Goal: Check status

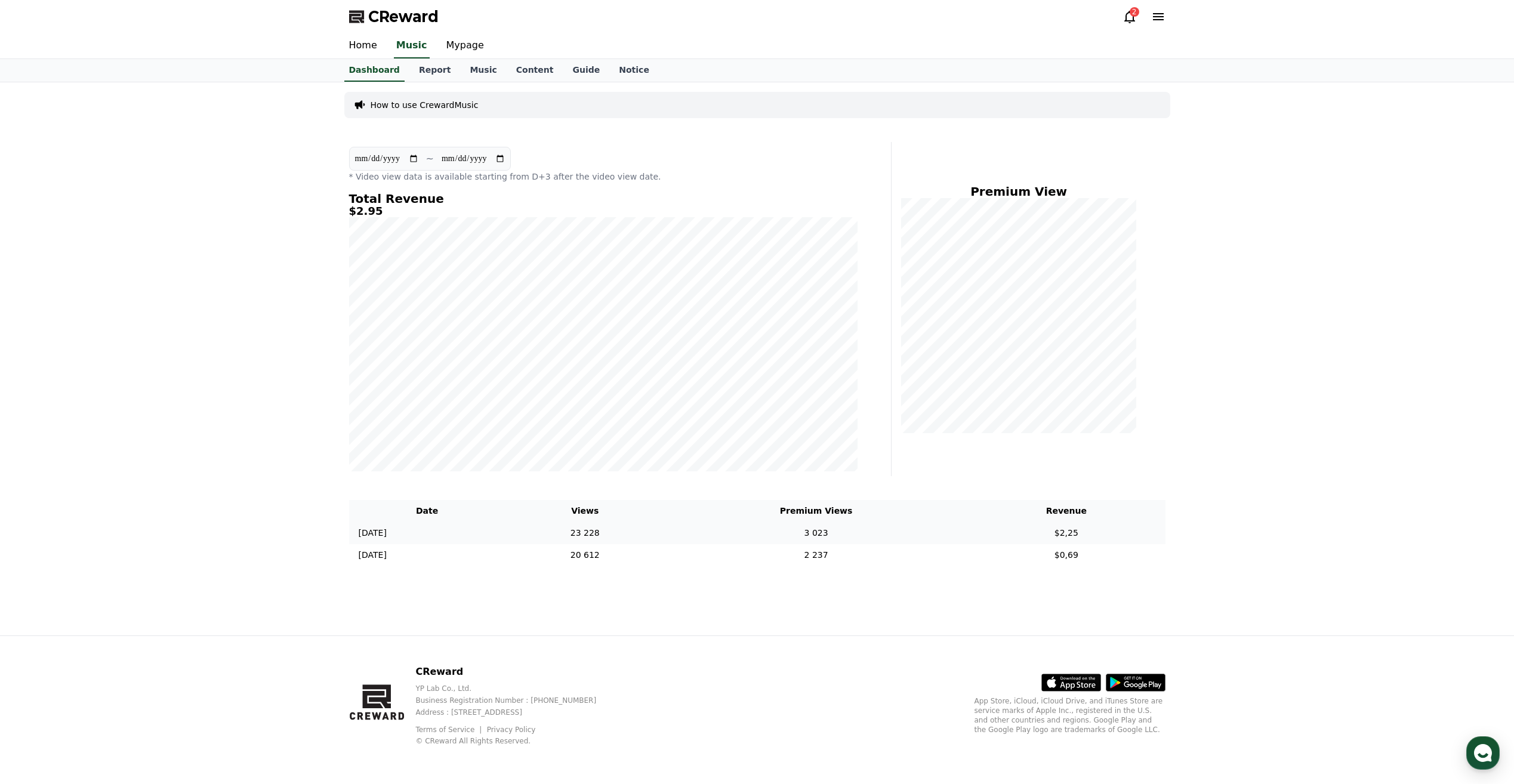
click at [744, 533] on td "3 023" at bounding box center [816, 533] width 303 height 22
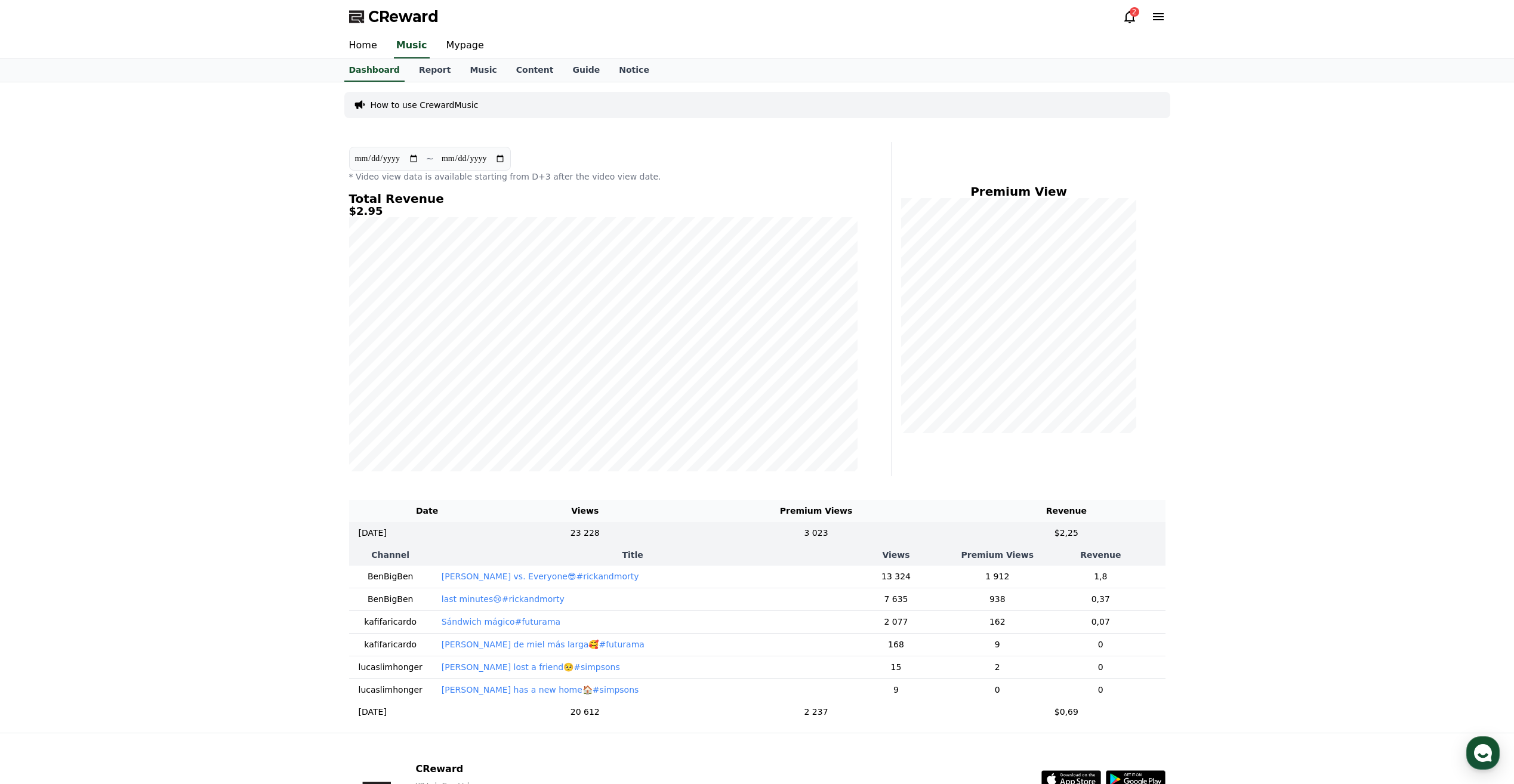
click at [390, 154] on input "**********" at bounding box center [386, 159] width 64 height 13
click at [424, 201] on h4 "Total Revenue" at bounding box center [603, 199] width 509 height 13
click at [432, 550] on th "Title" at bounding box center [633, 555] width 401 height 22
drag, startPoint x: 403, startPoint y: 556, endPoint x: 426, endPoint y: 533, distance: 32.5
click at [403, 555] on th "Channel" at bounding box center [391, 555] width 83 height 22
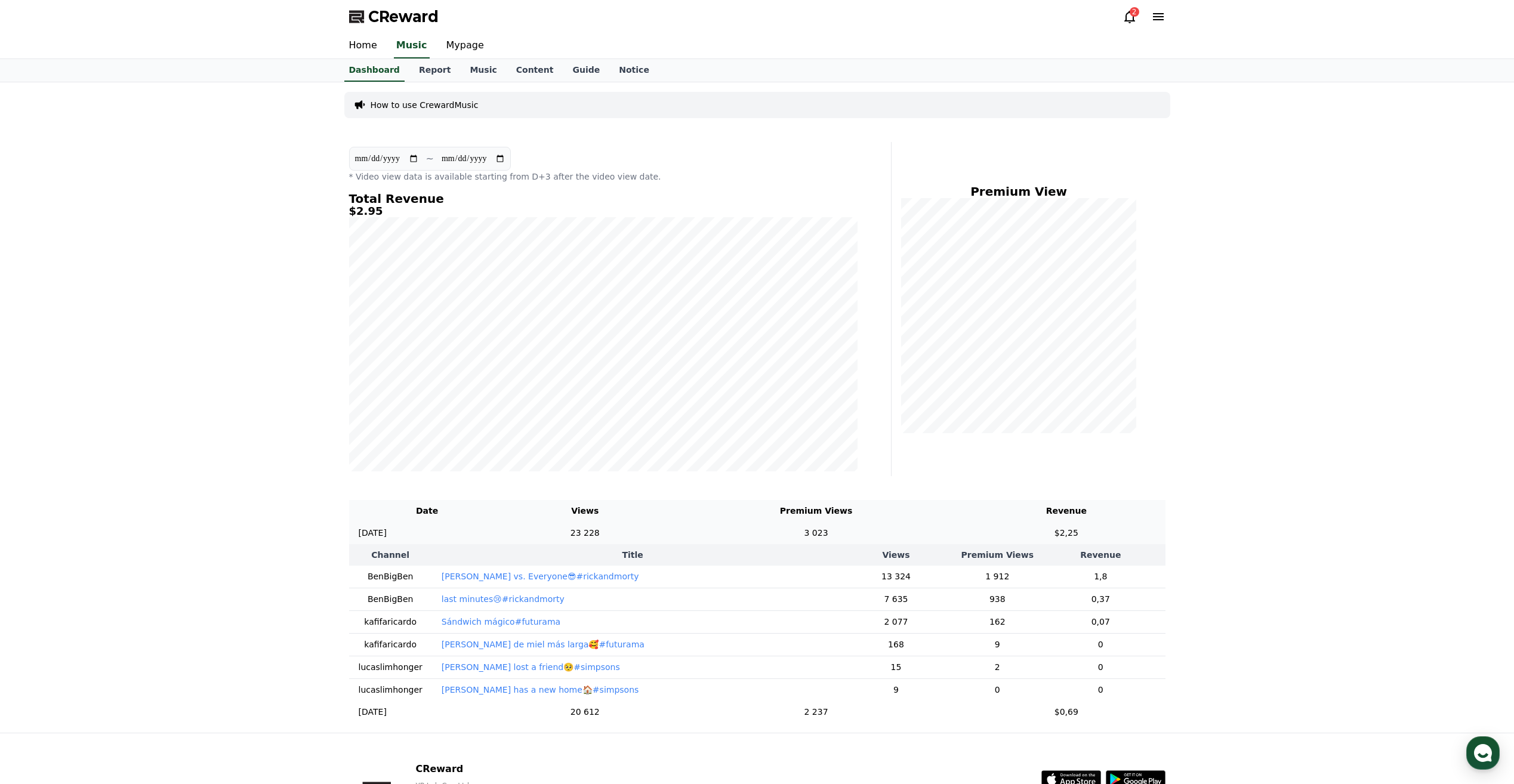
click at [441, 528] on td "[DATE] 09/14" at bounding box center [427, 533] width 156 height 22
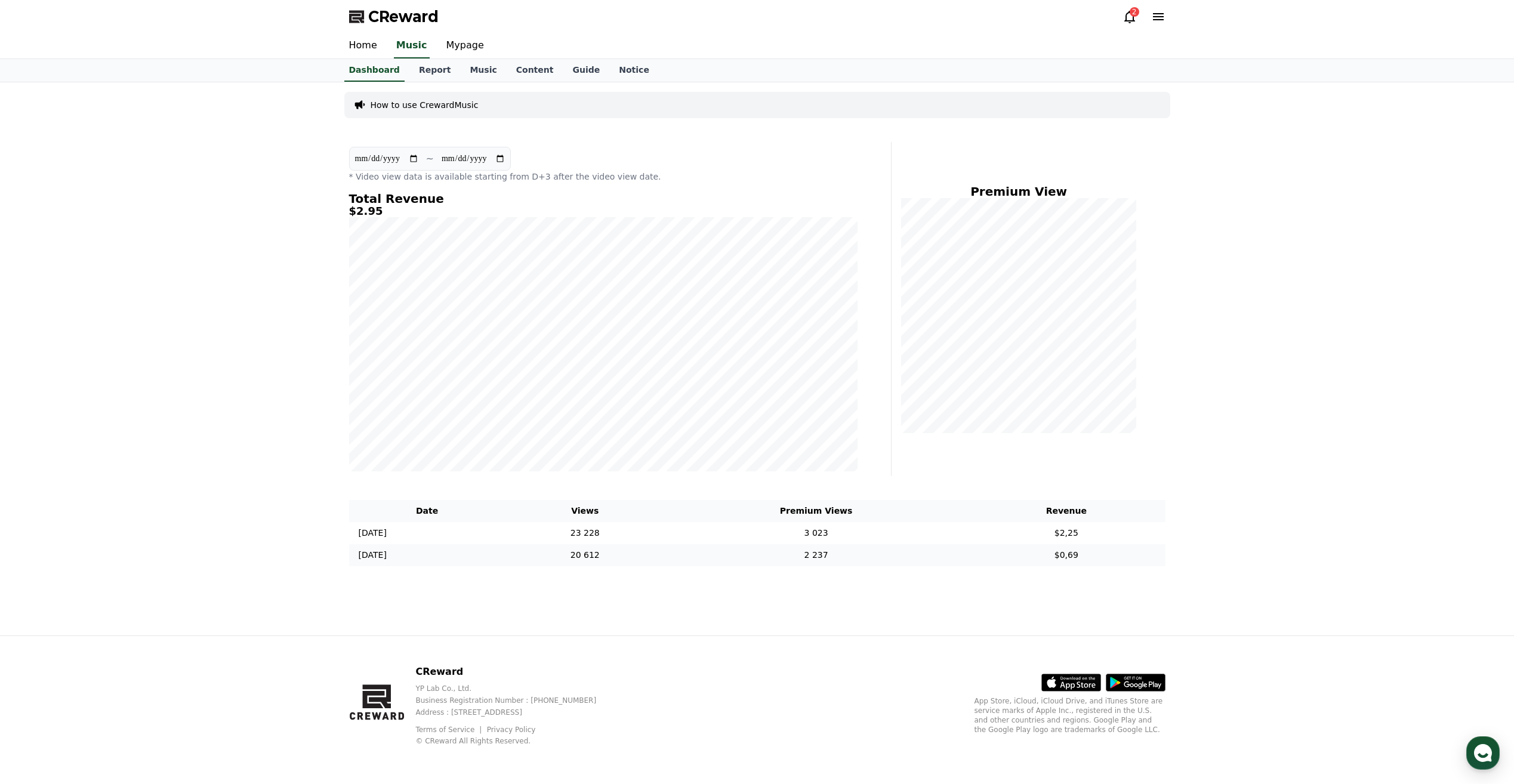
click at [432, 560] on td "[DATE] 09/13" at bounding box center [427, 555] width 156 height 22
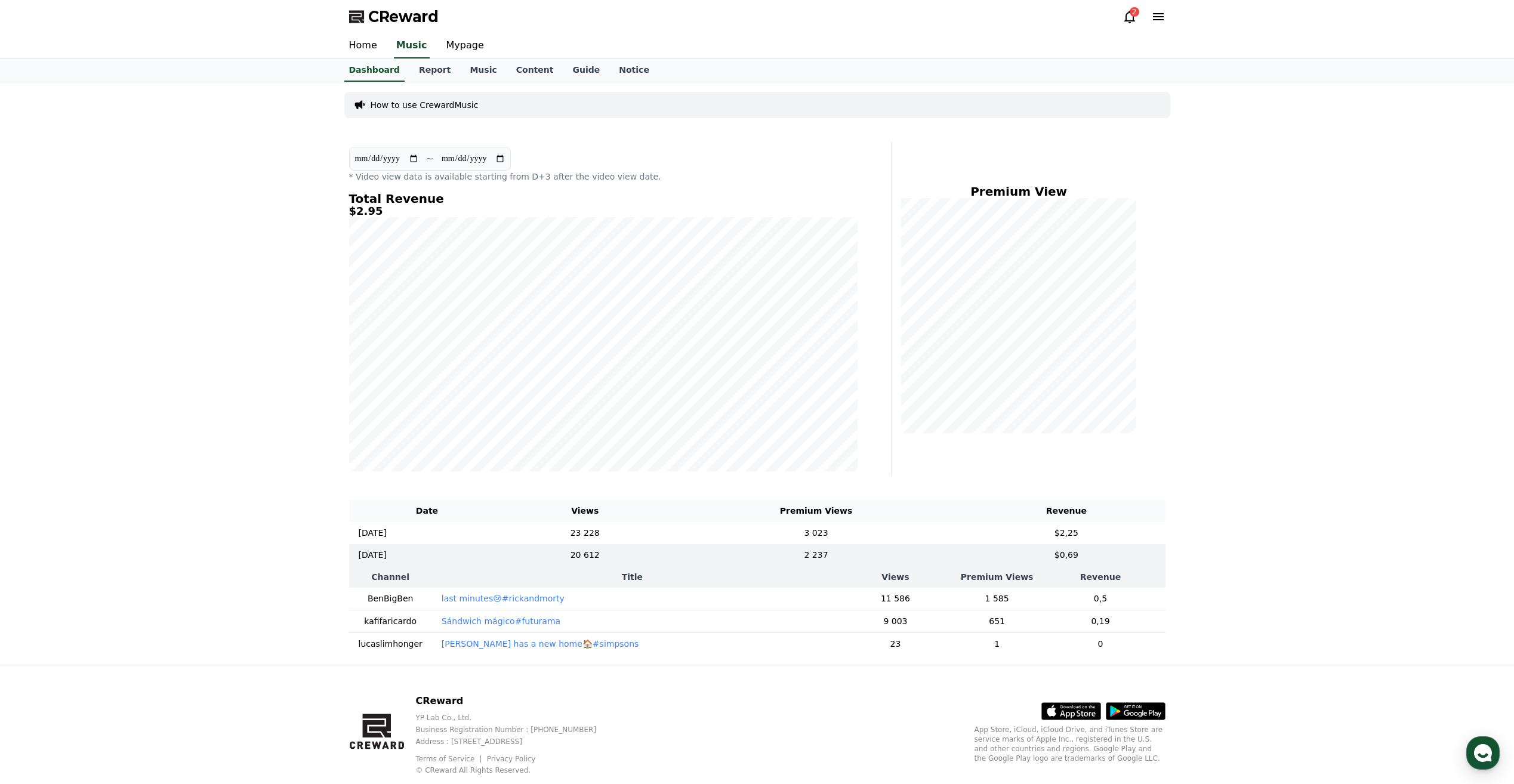
click at [422, 570] on th "Channel" at bounding box center [391, 577] width 83 height 22
click at [429, 553] on td "[DATE] 09/13" at bounding box center [427, 555] width 156 height 22
